Goal: Information Seeking & Learning: Check status

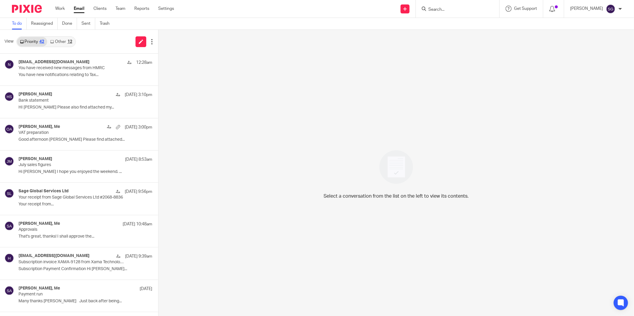
drag, startPoint x: 0, startPoint y: 0, endPoint x: 81, endPoint y: 10, distance: 82.2
click at [81, 10] on link "Email" at bounding box center [79, 9] width 11 height 6
click at [55, 170] on p "Hi Olivia I hope you enjoyed the weekend. ..." at bounding box center [77, 172] width 116 height 5
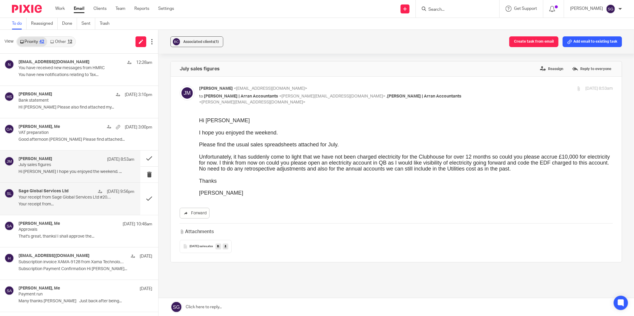
click at [60, 199] on p "Your receipt from Sage Global Services Ltd #2068-8836" at bounding box center [65, 197] width 93 height 5
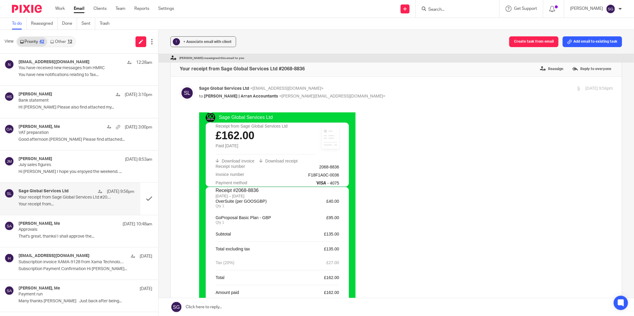
click at [64, 42] on link "Other 12" at bounding box center [61, 42] width 28 height 10
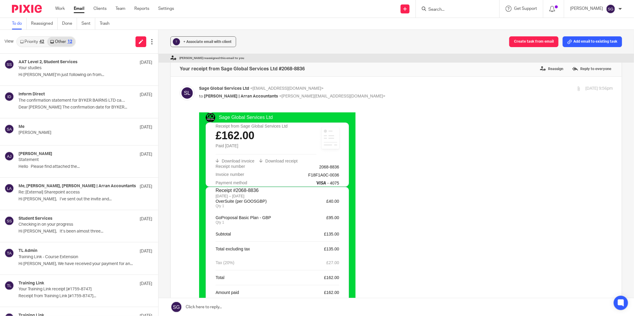
click at [36, 42] on link "Priority 42" at bounding box center [32, 42] width 30 height 10
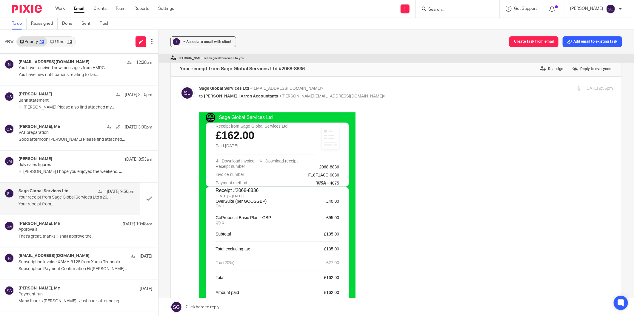
click at [58, 4] on div "Work Email Clients Team Reports Settings Work Email Clients Team Reports Settin…" at bounding box center [116, 9] width 134 height 18
drag, startPoint x: 57, startPoint y: 8, endPoint x: 114, endPoint y: 6, distance: 56.4
click at [57, 8] on link "Work" at bounding box center [60, 9] width 10 height 6
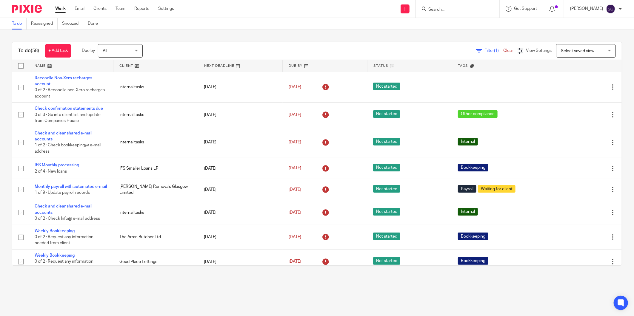
click at [443, 9] on input "Search" at bounding box center [455, 9] width 54 height 5
type input "babies"
click at [449, 26] on link at bounding box center [470, 26] width 87 height 14
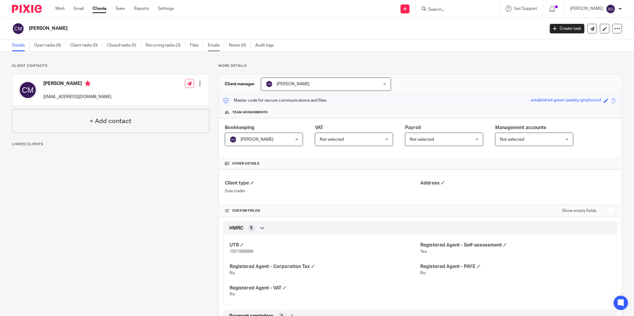
click at [211, 47] on link "Emails" at bounding box center [216, 46] width 17 height 12
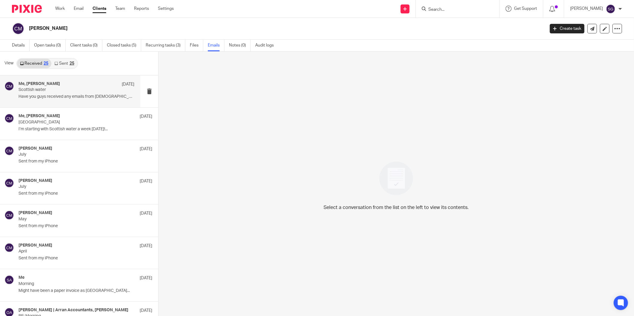
click at [48, 101] on div "Me, [PERSON_NAME] [DATE] Scottish water Have you guys received any emails from …" at bounding box center [77, 91] width 116 height 20
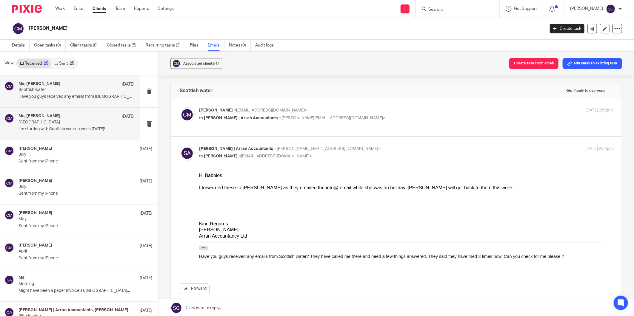
click at [59, 130] on p "I’m starting with Scottish water a week today!..." at bounding box center [77, 129] width 116 height 5
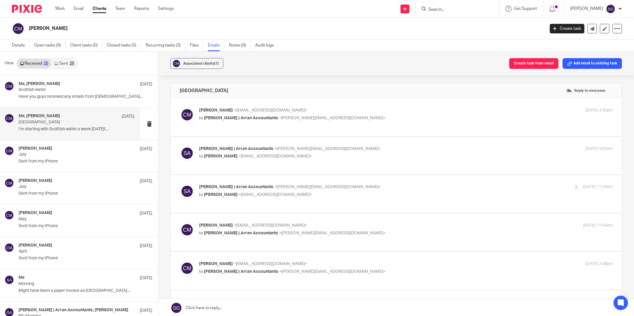
click at [245, 121] on p "to Sarah | Arran Accountants <sarah@arranaccountants.co.uk>" at bounding box center [337, 118] width 276 height 6
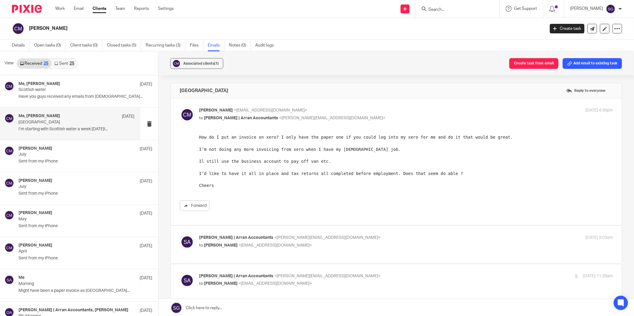
click at [248, 121] on p "to Sarah | Arran Accountants <sarah@arranaccountants.co.uk>" at bounding box center [337, 118] width 276 height 6
checkbox input "false"
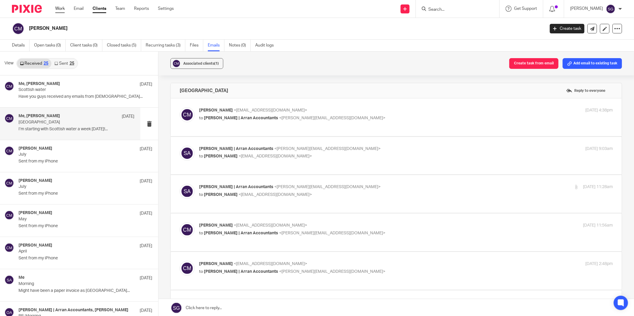
click at [56, 7] on link "Work" at bounding box center [60, 9] width 10 height 6
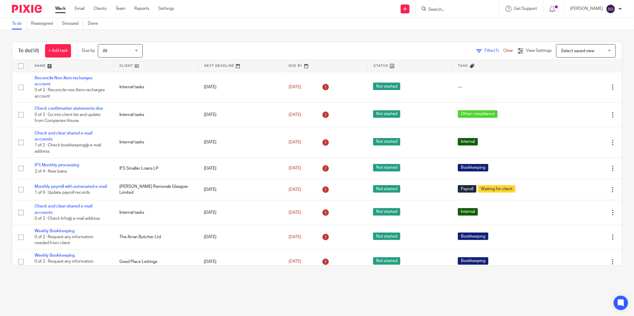
click at [190, 8] on div "Send new email Create task Add client Request signature Get Support Contact via…" at bounding box center [408, 9] width 451 height 18
click at [441, 9] on input "Search" at bounding box center [455, 9] width 54 height 5
type input "babbie"
click at [450, 20] on link at bounding box center [470, 26] width 87 height 14
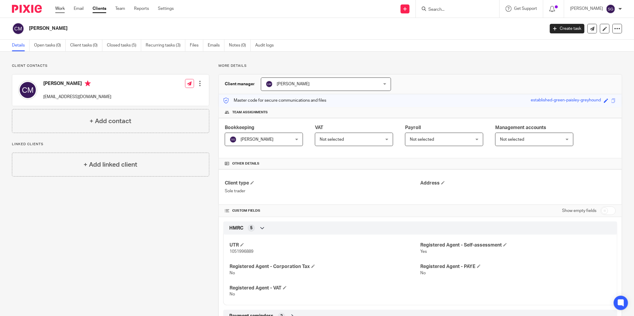
click at [62, 7] on link "Work" at bounding box center [60, 9] width 10 height 6
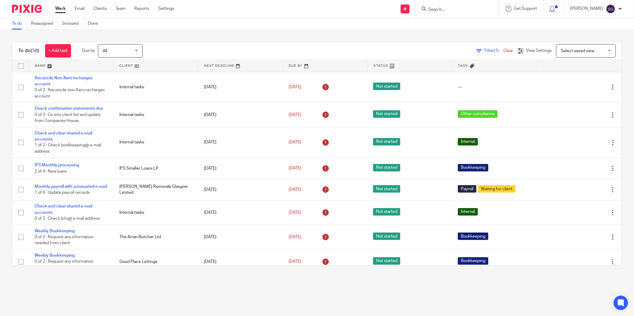
drag, startPoint x: 272, startPoint y: 4, endPoint x: 231, endPoint y: 0, distance: 40.8
click at [272, 4] on div "Send new email Create task Add client Request signature Get Support Contact via…" at bounding box center [408, 9] width 451 height 18
drag, startPoint x: 77, startPoint y: 8, endPoint x: 123, endPoint y: 3, distance: 46.8
click at [77, 8] on link "Email" at bounding box center [80, 9] width 10 height 6
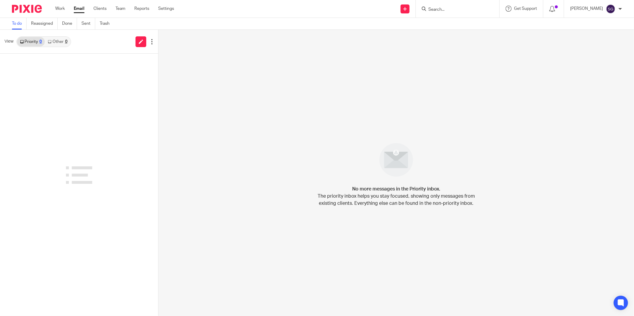
click at [312, 10] on div "Send new email Create task Add client Request signature Get Support Contact via…" at bounding box center [408, 9] width 451 height 18
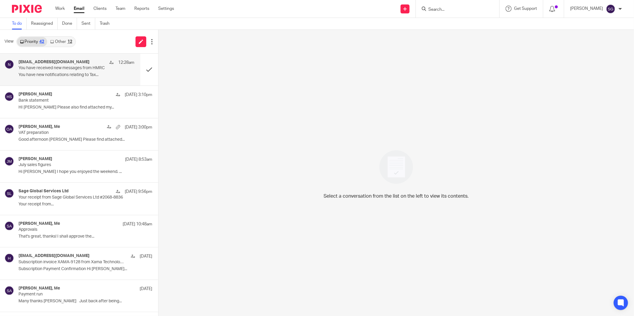
click at [64, 57] on div "noreply@notifications.hmrc.gov.uk 12:28am You have received new messages from H…" at bounding box center [70, 70] width 140 height 32
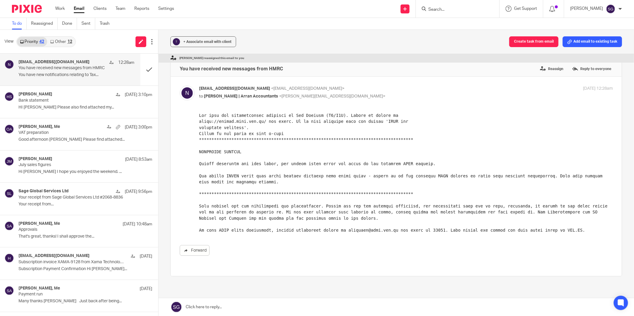
drag, startPoint x: 79, startPoint y: 11, endPoint x: 297, endPoint y: 2, distance: 219.0
click at [79, 11] on link "Email" at bounding box center [79, 9] width 11 height 6
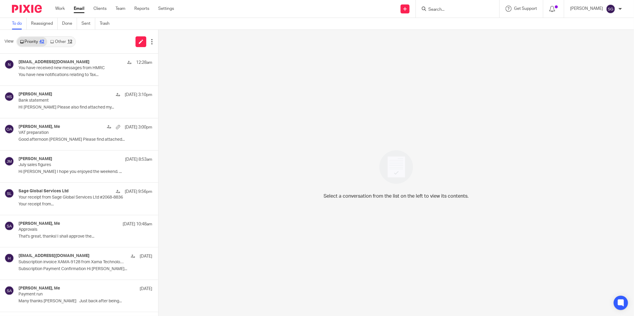
click at [316, 10] on div "Send new email Create task Add client Request signature Get Support Contact via…" at bounding box center [408, 9] width 451 height 18
